Goal: Check status: Check status

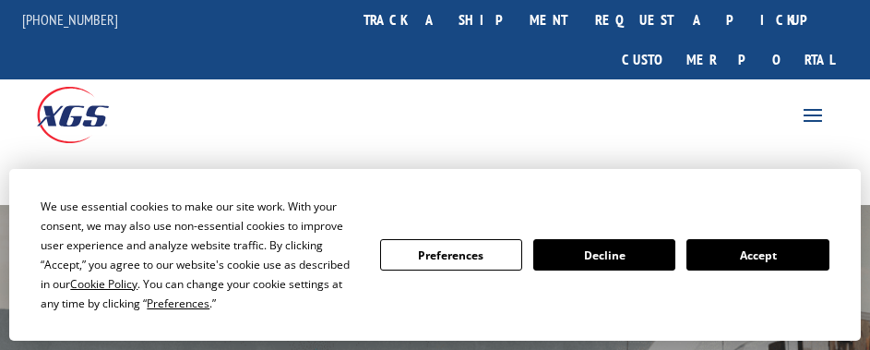
drag, startPoint x: 806, startPoint y: 258, endPoint x: 711, endPoint y: 167, distance: 131.8
click at [806, 258] on button "Accept" at bounding box center [758, 254] width 142 height 31
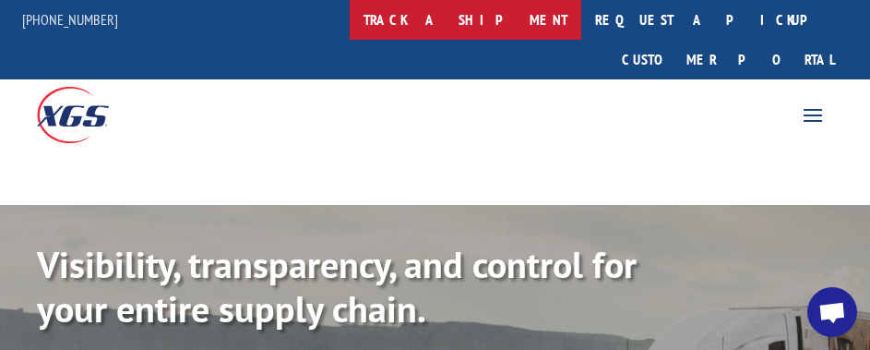
click at [443, 6] on link "track a shipment" at bounding box center [466, 20] width 232 height 40
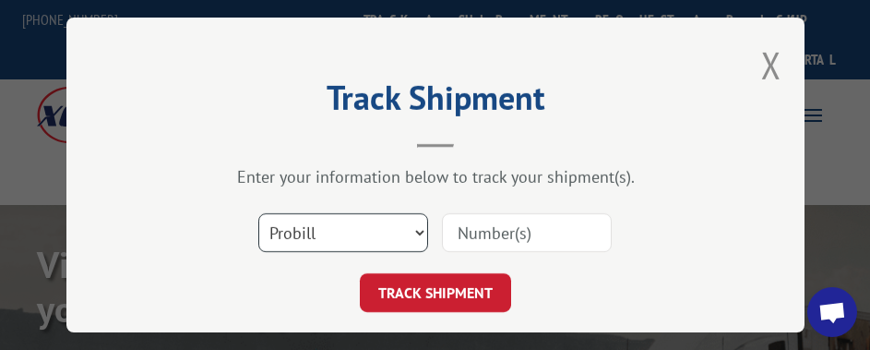
click at [385, 217] on select "Select category... Probill BOL PO" at bounding box center [343, 232] width 170 height 39
select select "po"
click at [258, 213] on select "Select category... Probill BOL PO" at bounding box center [343, 232] width 170 height 39
click at [509, 221] on input at bounding box center [527, 232] width 170 height 39
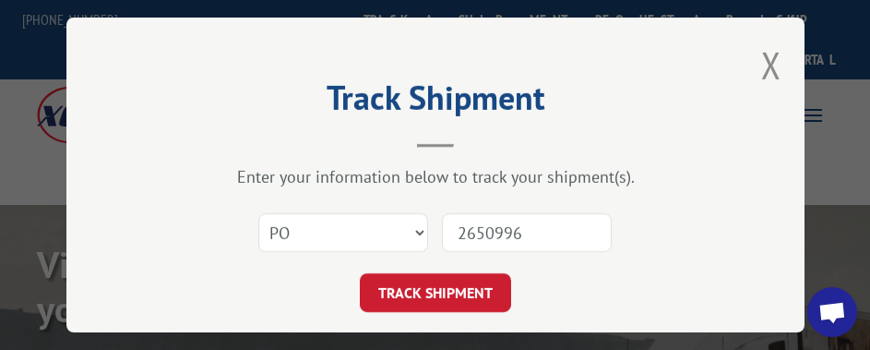
type input "26509968"
click button "TRACK SHIPMENT" at bounding box center [435, 292] width 151 height 39
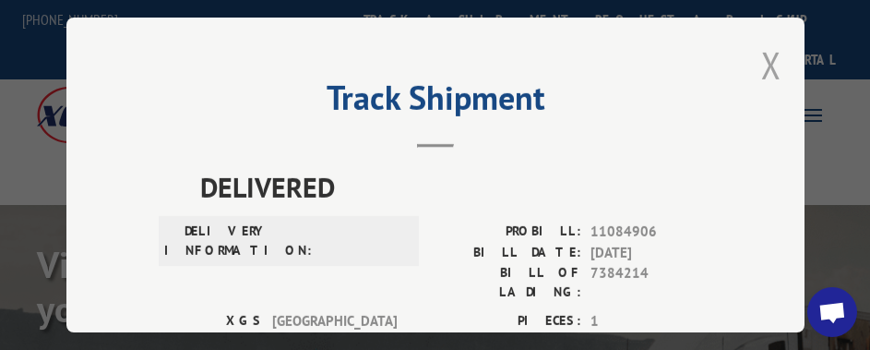
click at [761, 56] on button "Close modal" at bounding box center [771, 65] width 20 height 49
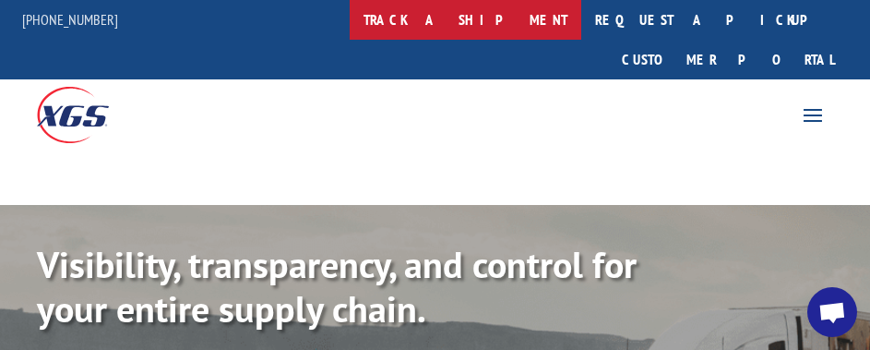
click at [510, 25] on link "track a shipment" at bounding box center [466, 20] width 232 height 40
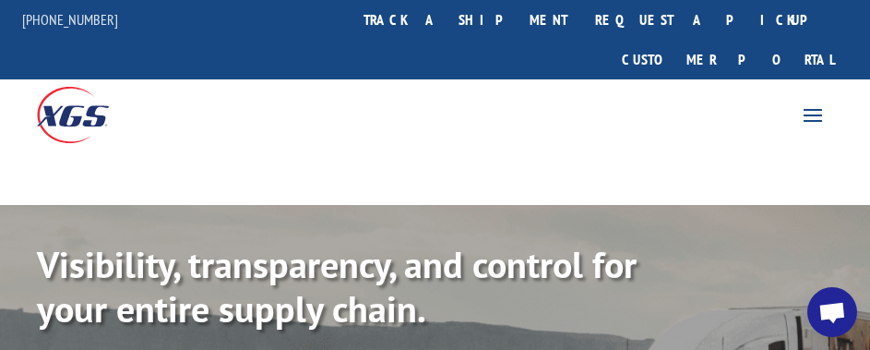
scroll to position [46, 0]
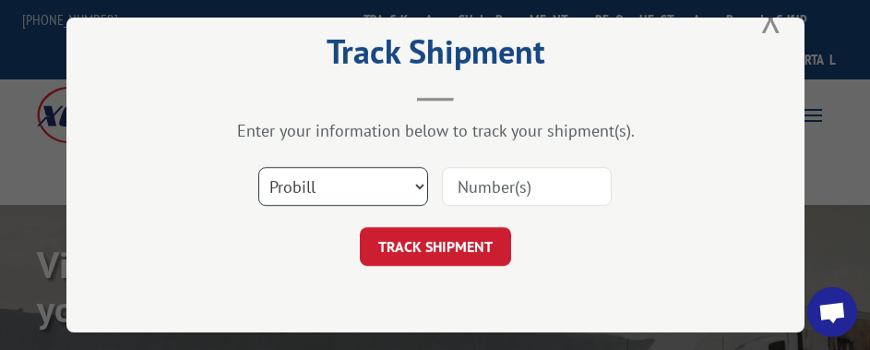
click at [324, 174] on select "Select category... Probill BOL PO" at bounding box center [343, 186] width 170 height 39
select select "po"
click at [258, 167] on select "Select category... Probill BOL PO" at bounding box center [343, 186] width 170 height 39
click at [508, 176] on input at bounding box center [527, 186] width 170 height 39
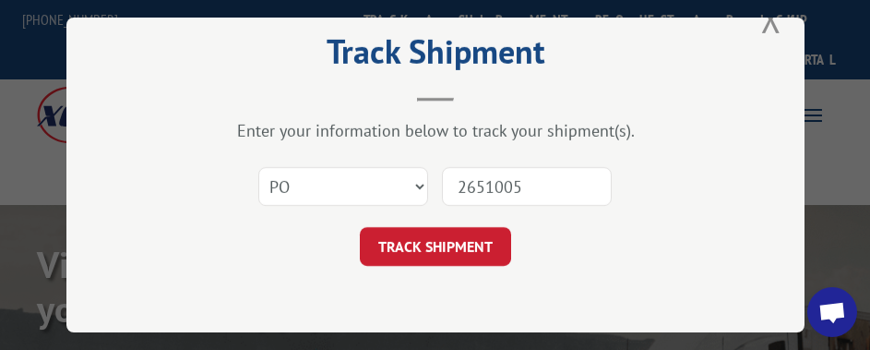
type input "26510051"
click button "TRACK SHIPMENT" at bounding box center [435, 246] width 151 height 39
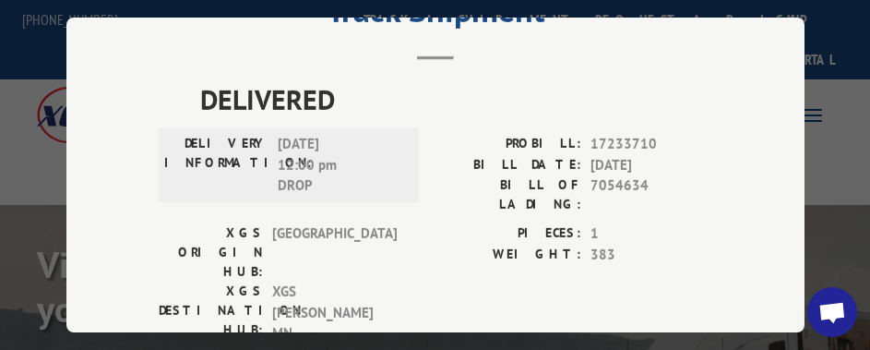
scroll to position [0, 0]
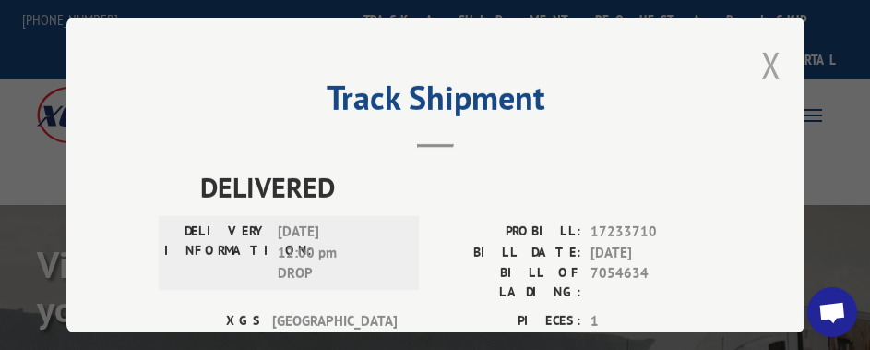
click at [772, 52] on button "Close modal" at bounding box center [771, 65] width 20 height 49
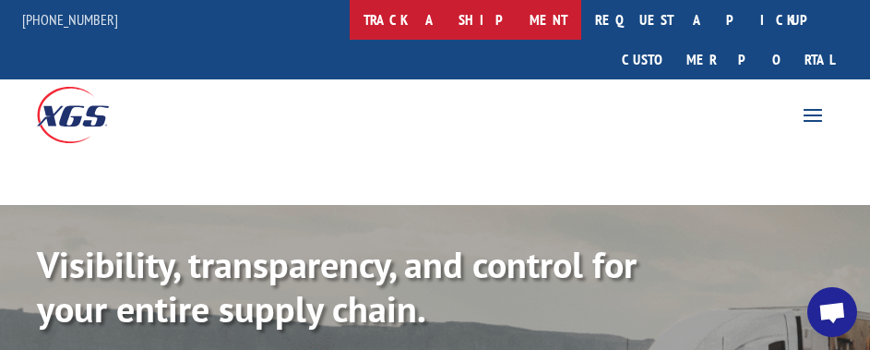
click at [521, 15] on link "track a shipment" at bounding box center [466, 20] width 232 height 40
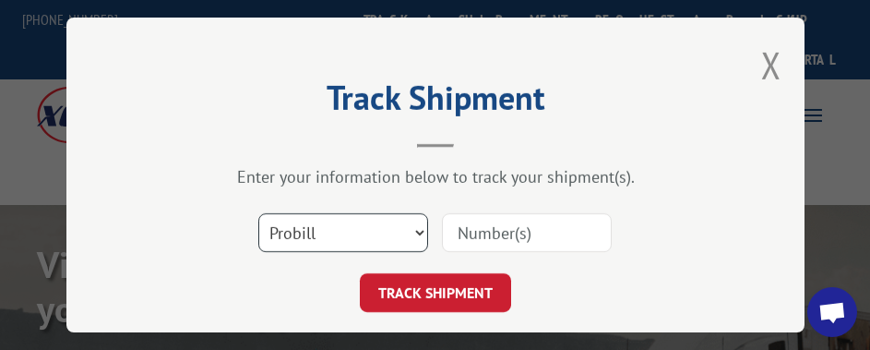
click at [317, 218] on select "Select category... Probill BOL PO" at bounding box center [343, 232] width 170 height 39
select select "po"
click at [258, 213] on select "Select category... Probill BOL PO" at bounding box center [343, 232] width 170 height 39
click at [521, 213] on input at bounding box center [527, 232] width 170 height 39
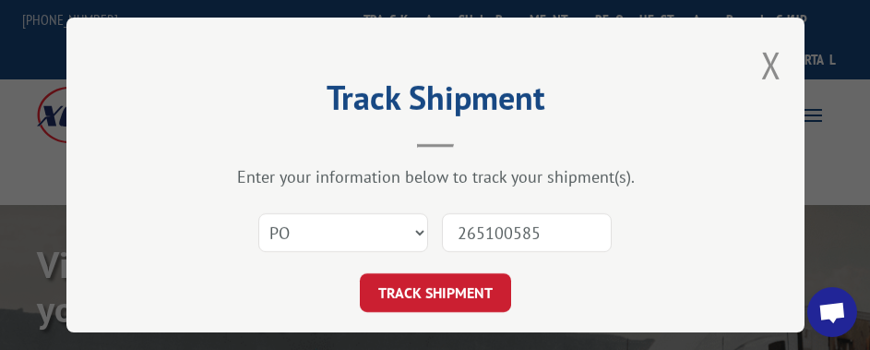
type input "265100585"
click at [360, 273] on button "TRACK SHIPMENT" at bounding box center [435, 292] width 151 height 39
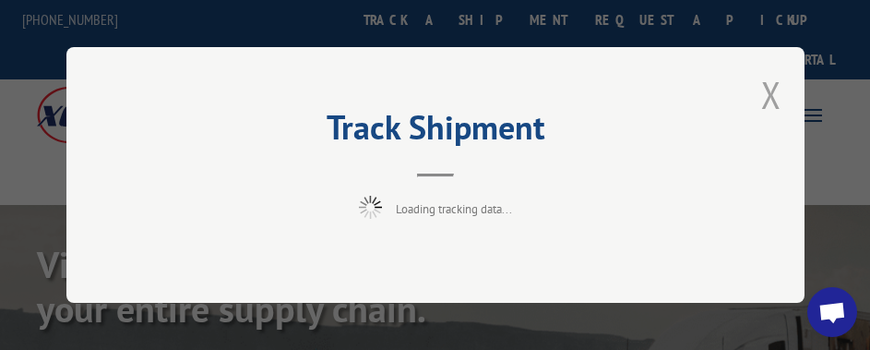
click at [762, 104] on button "Close modal" at bounding box center [771, 94] width 20 height 49
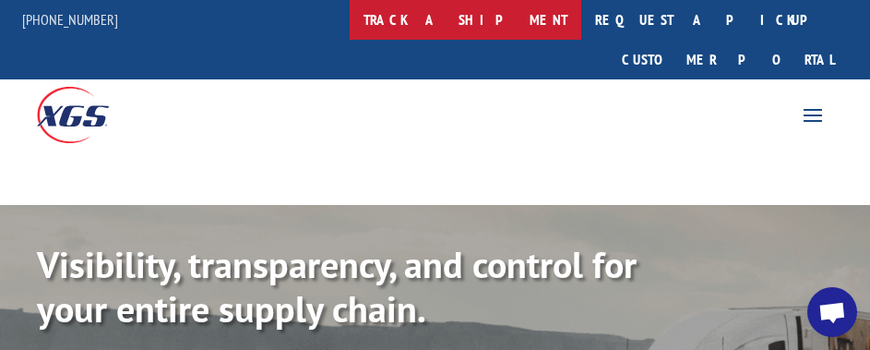
click at [479, 13] on link "track a shipment" at bounding box center [466, 20] width 232 height 40
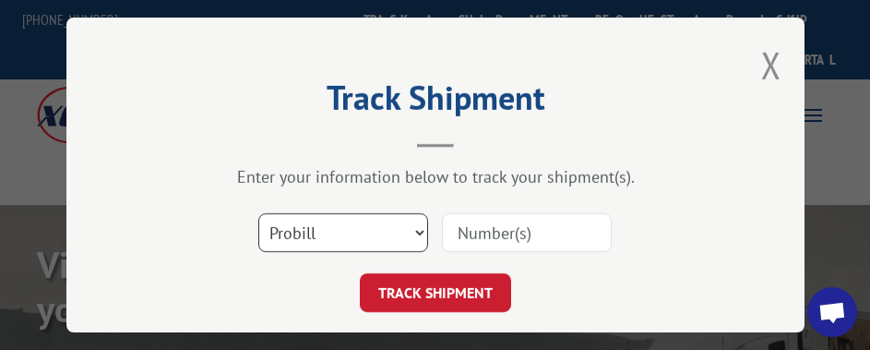
drag, startPoint x: 331, startPoint y: 232, endPoint x: 319, endPoint y: 244, distance: 17.0
click at [331, 232] on select "Select category... Probill BOL PO" at bounding box center [343, 232] width 170 height 39
select select "po"
click at [258, 213] on select "Select category... Probill BOL PO" at bounding box center [343, 232] width 170 height 39
click at [518, 227] on input at bounding box center [527, 232] width 170 height 39
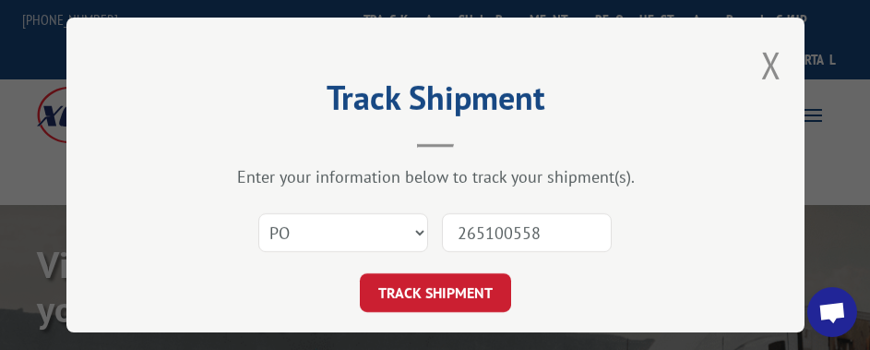
type input "26510055"
click button "TRACK SHIPMENT" at bounding box center [435, 292] width 151 height 39
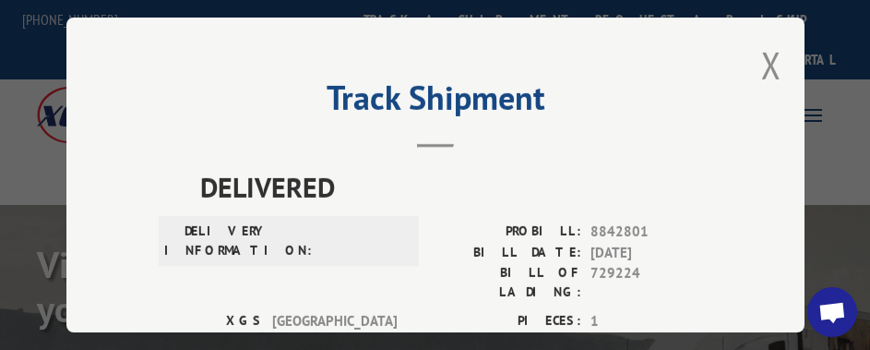
click at [777, 54] on div "Track Shipment DELIVERED DELIVERY INFORMATION: PROBILL: 8842801 BILL DATE: 03/2…" at bounding box center [435, 175] width 738 height 315
drag, startPoint x: 767, startPoint y: 54, endPoint x: 741, endPoint y: 59, distance: 26.4
click at [764, 54] on button "Close modal" at bounding box center [771, 65] width 20 height 49
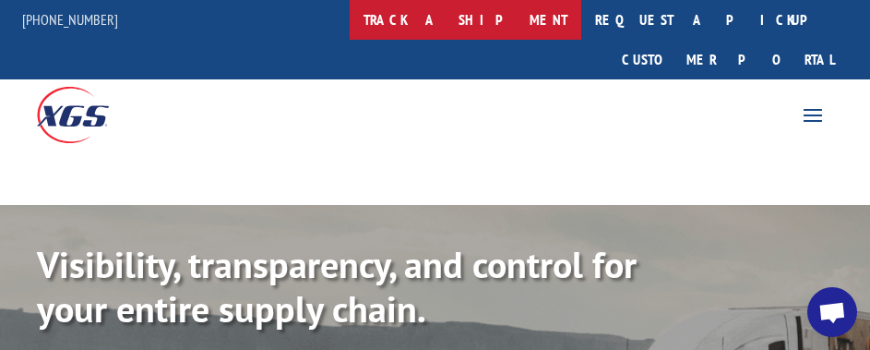
click at [467, 31] on link "track a shipment" at bounding box center [466, 20] width 232 height 40
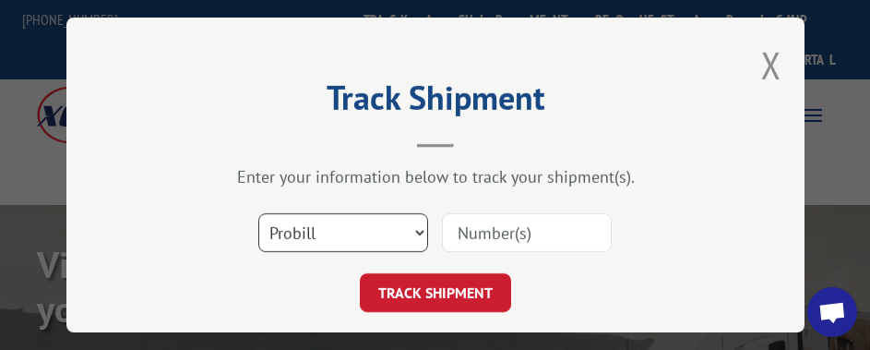
click at [309, 234] on select "Select category... Probill BOL PO" at bounding box center [343, 232] width 170 height 39
select select "po"
click at [258, 213] on select "Select category... Probill BOL PO" at bounding box center [343, 232] width 170 height 39
click at [487, 228] on input at bounding box center [527, 232] width 170 height 39
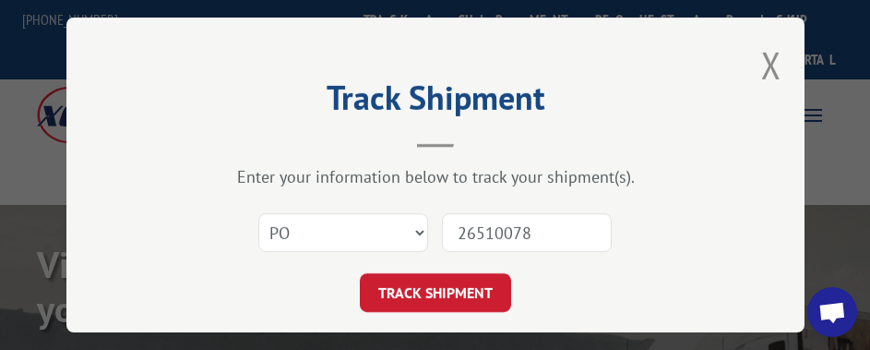
type input "26510078"
click at [360, 273] on button "TRACK SHIPMENT" at bounding box center [435, 292] width 151 height 39
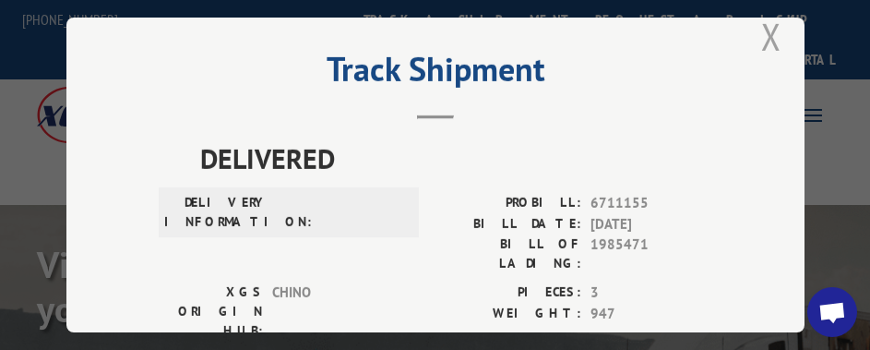
scroll to position [23, 0]
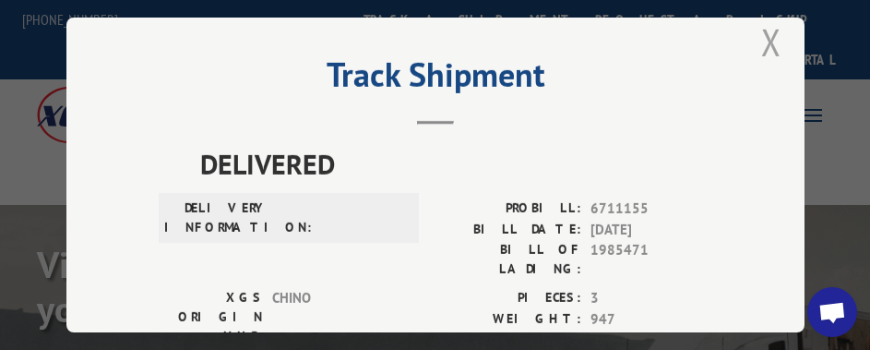
click at [764, 30] on button "Close modal" at bounding box center [771, 42] width 20 height 49
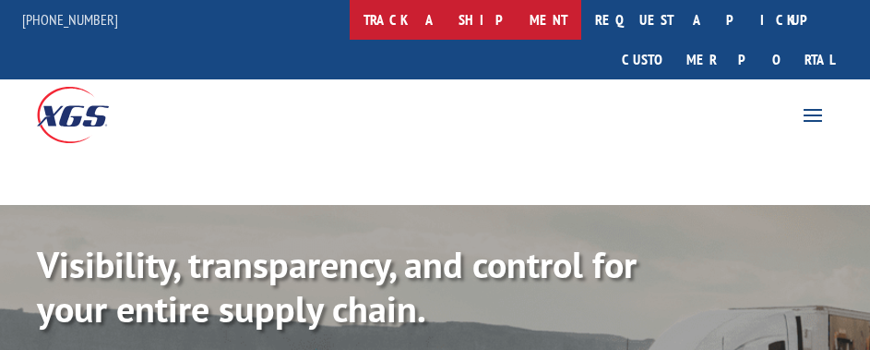
click at [537, 36] on link "track a shipment" at bounding box center [466, 20] width 232 height 40
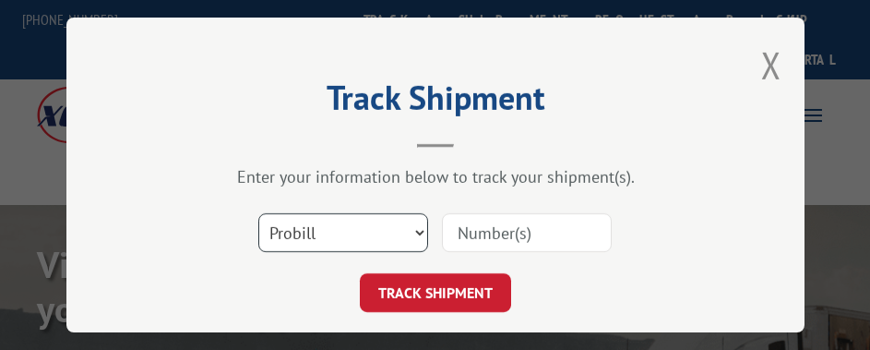
click at [364, 221] on select "Select category... Probill BOL PO" at bounding box center [343, 232] width 170 height 39
select select "po"
click at [258, 213] on select "Select category... Probill BOL PO" at bounding box center [343, 232] width 170 height 39
click at [459, 235] on input at bounding box center [527, 232] width 170 height 39
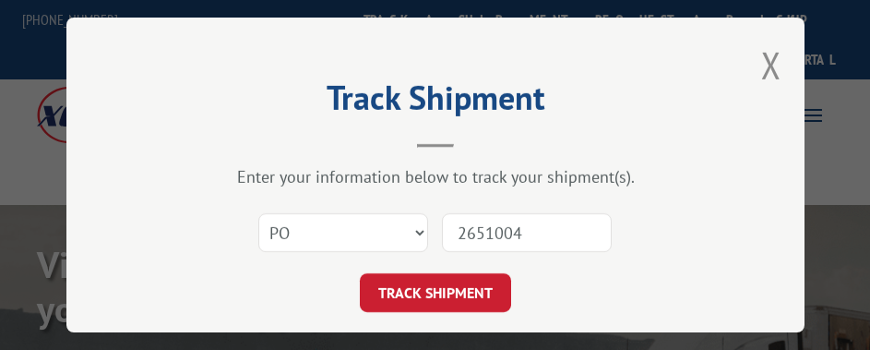
type input "26510044"
click button "TRACK SHIPMENT" at bounding box center [435, 292] width 151 height 39
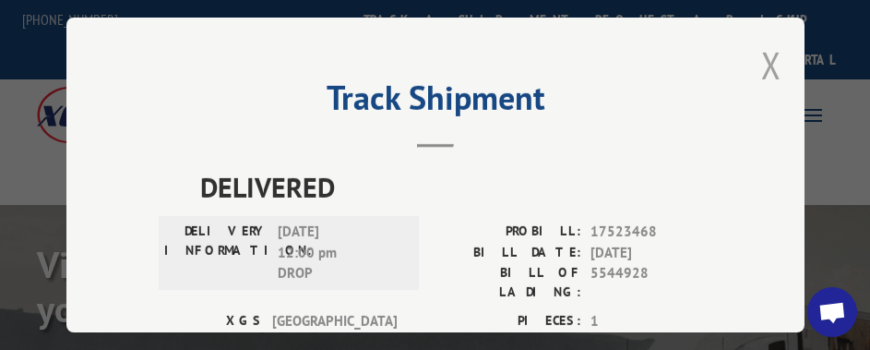
click at [761, 54] on button "Close modal" at bounding box center [771, 65] width 20 height 49
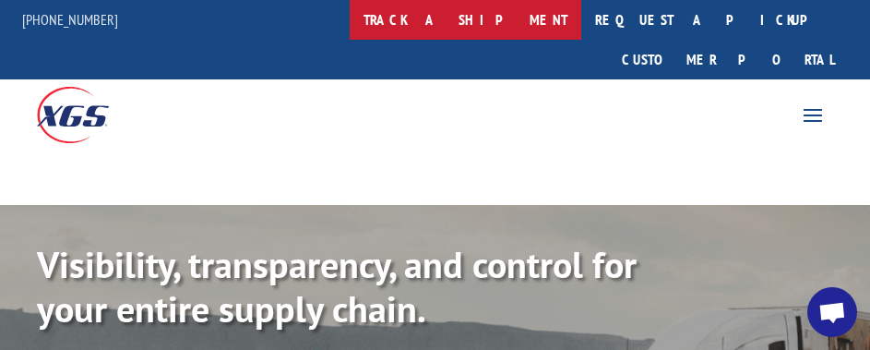
click at [548, 1] on link "track a shipment" at bounding box center [466, 20] width 232 height 40
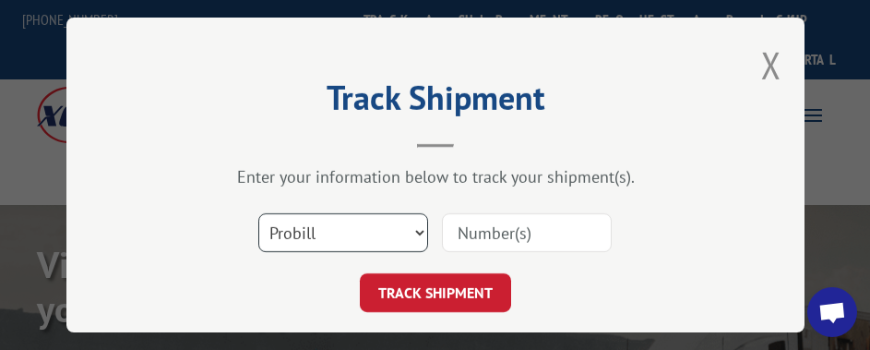
click at [411, 219] on select "Select category... Probill BOL PO" at bounding box center [343, 232] width 170 height 39
select select "po"
click at [258, 213] on select "Select category... Probill BOL PO" at bounding box center [343, 232] width 170 height 39
click at [476, 242] on input at bounding box center [527, 232] width 170 height 39
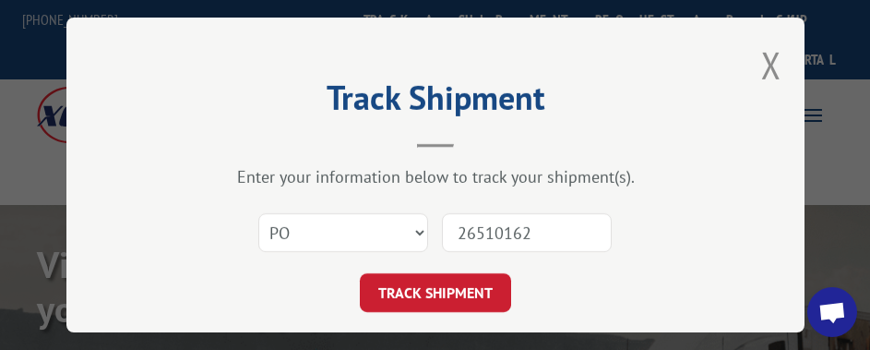
type input "26510162"
click at [360, 273] on button "TRACK SHIPMENT" at bounding box center [435, 292] width 151 height 39
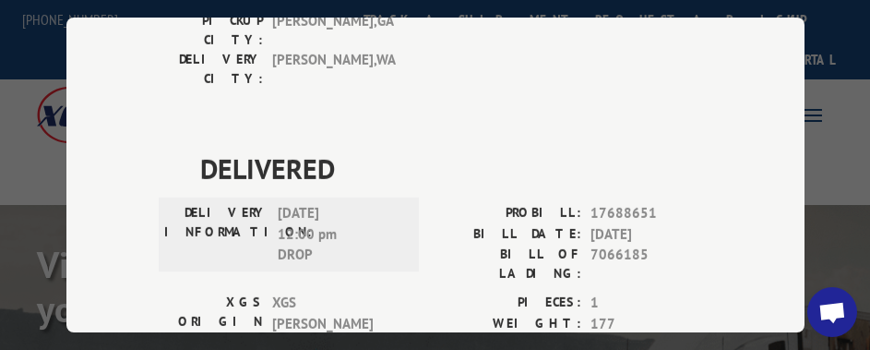
scroll to position [836, 0]
